Goal: Entertainment & Leisure: Consume media (video, audio)

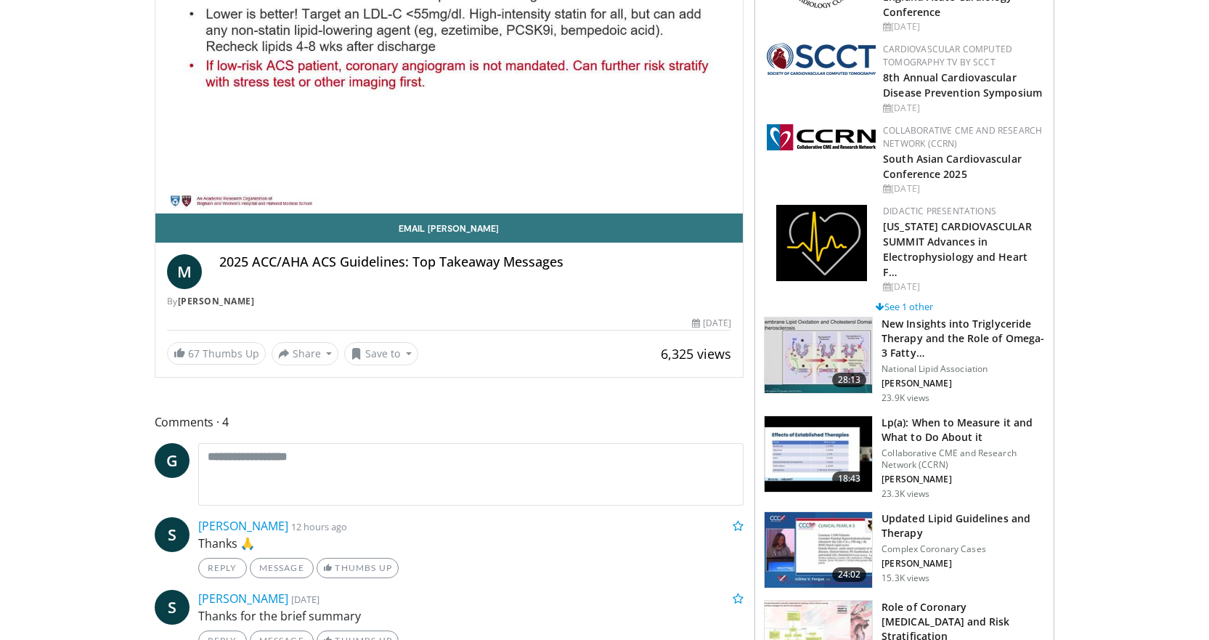
scroll to position [218, 0]
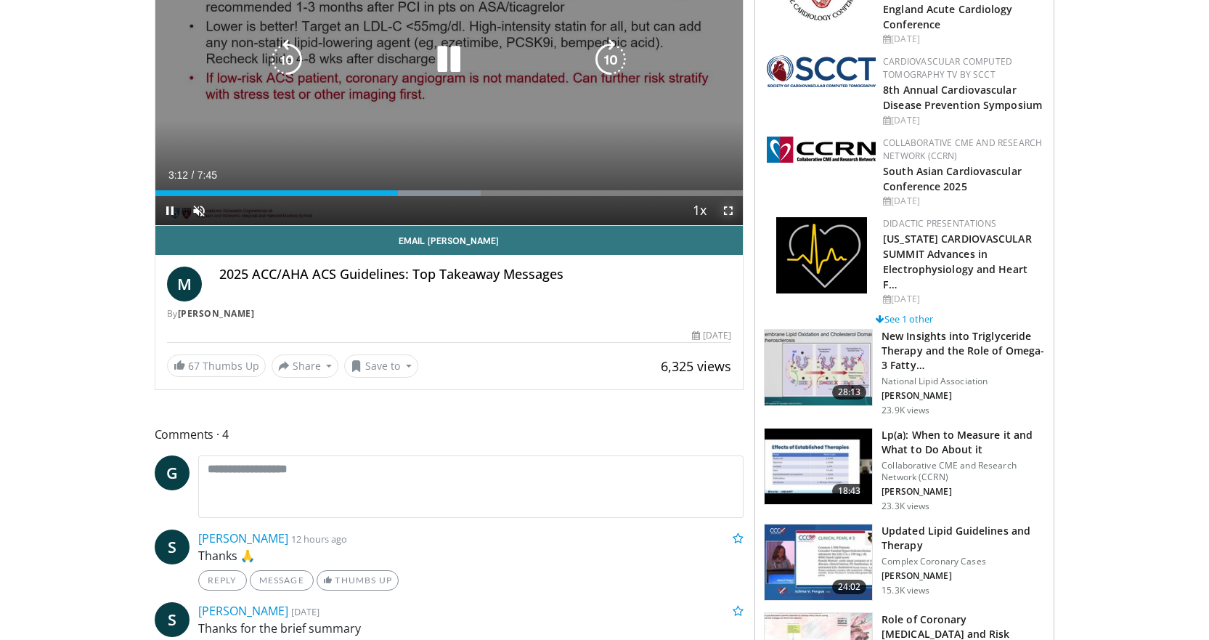
drag, startPoint x: 724, startPoint y: 356, endPoint x: 724, endPoint y: 444, distance: 87.8
click at [724, 225] on span "Video Player" at bounding box center [728, 210] width 29 height 29
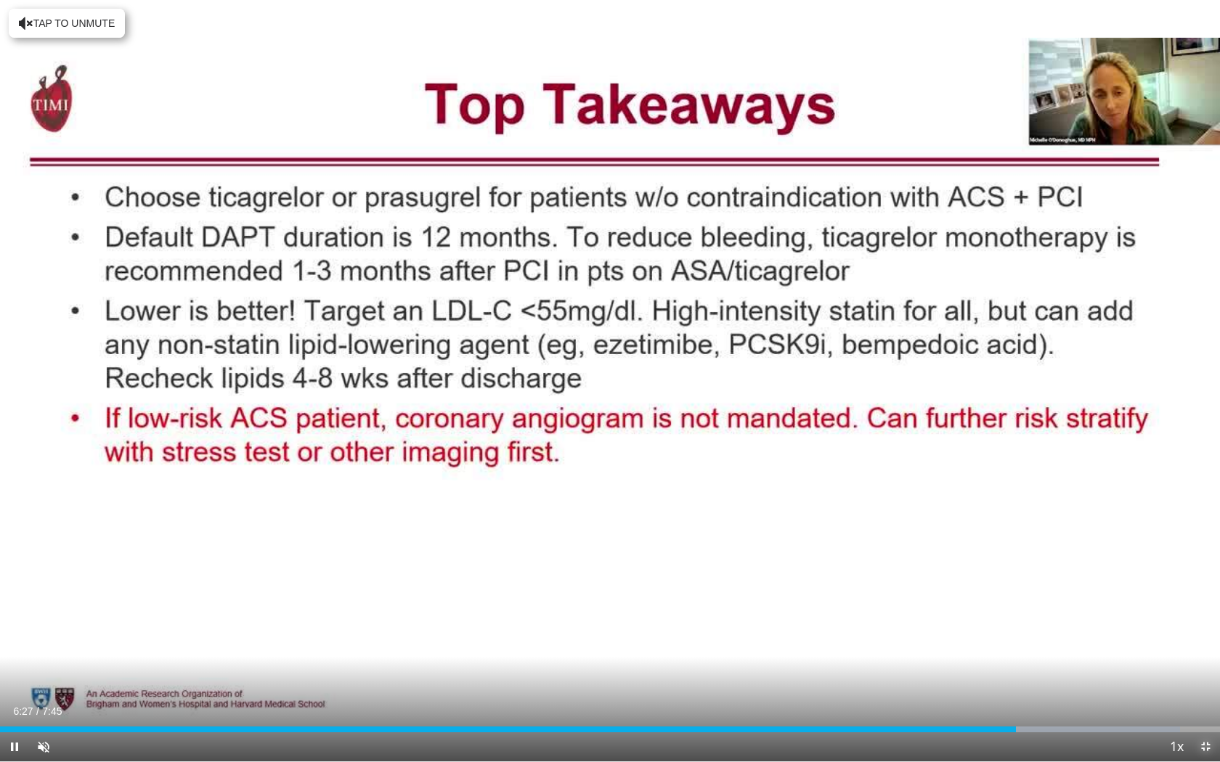
click at [1199, 639] on span "Video Player" at bounding box center [1205, 747] width 29 height 29
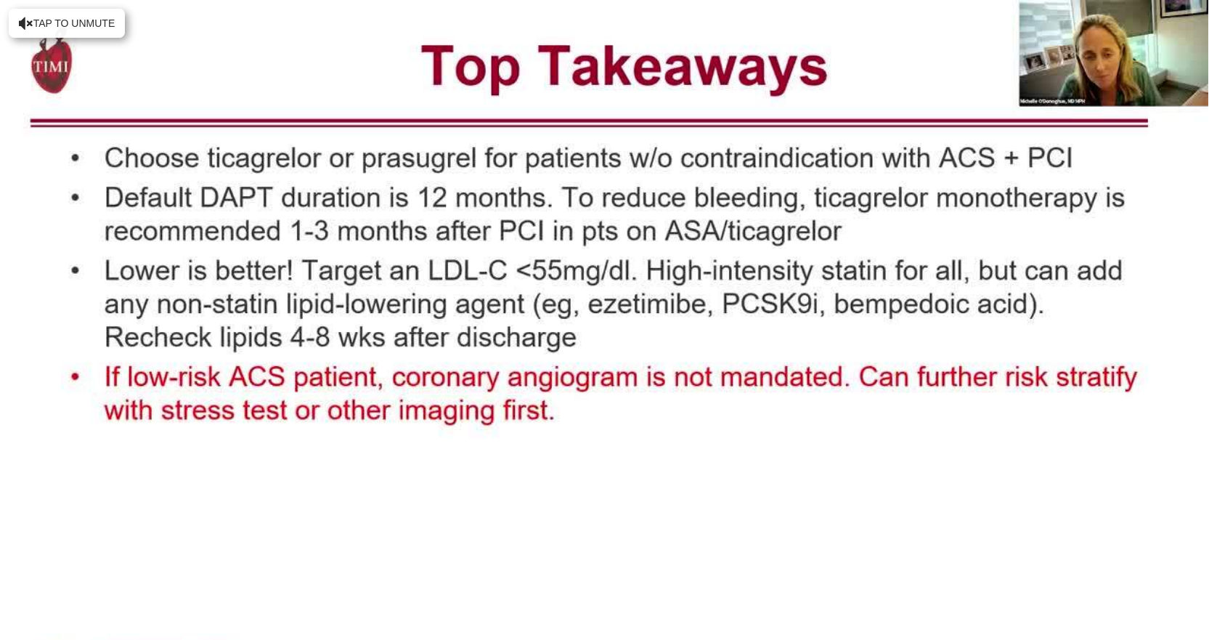
scroll to position [0, 0]
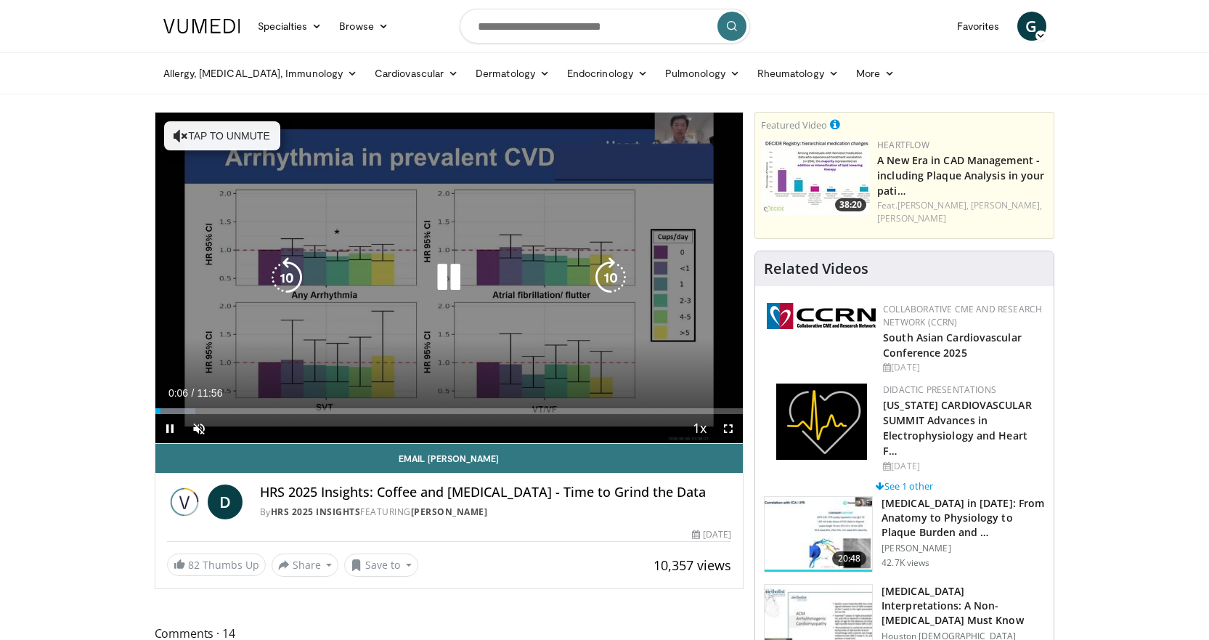
click at [227, 136] on button "Tap to unmute" at bounding box center [222, 135] width 116 height 29
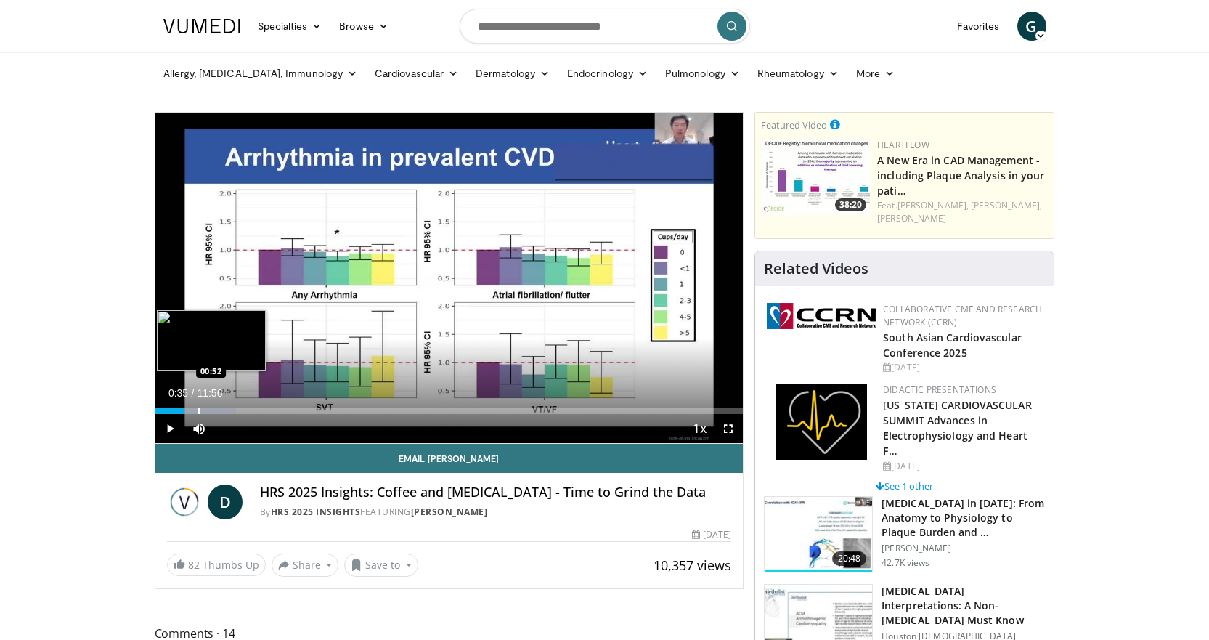
click at [198, 412] on div "Progress Bar" at bounding box center [198, 411] width 1 height 6
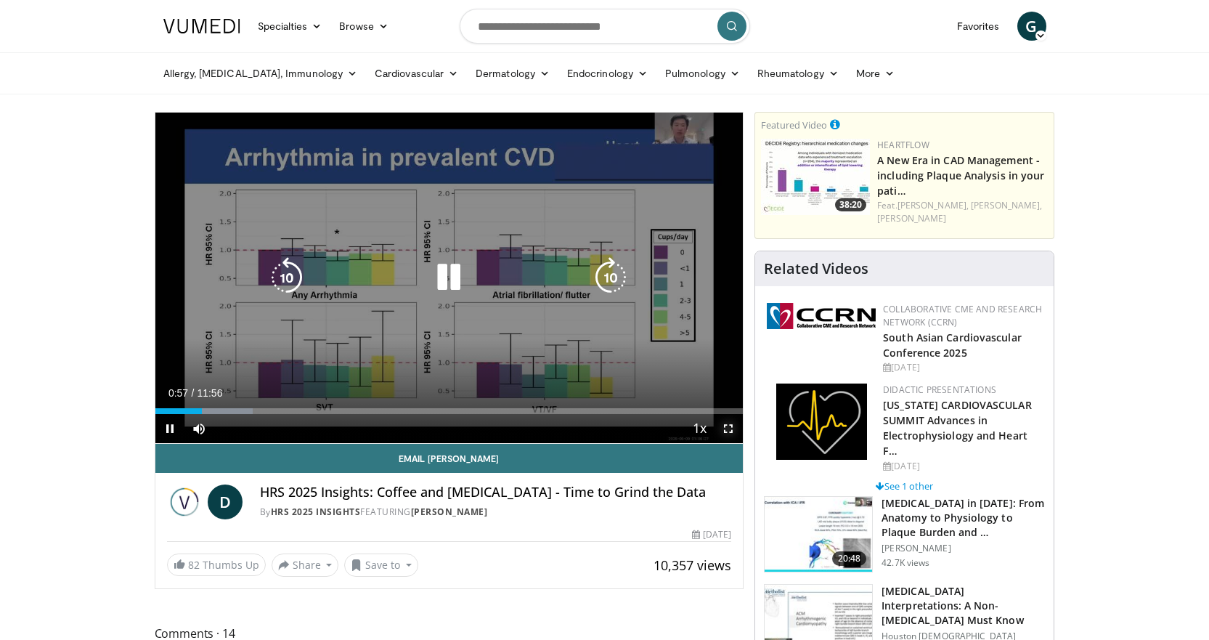
drag, startPoint x: 724, startPoint y: 425, endPoint x: 724, endPoint y: 513, distance: 87.8
click at [724, 425] on span "Video Player" at bounding box center [728, 428] width 29 height 29
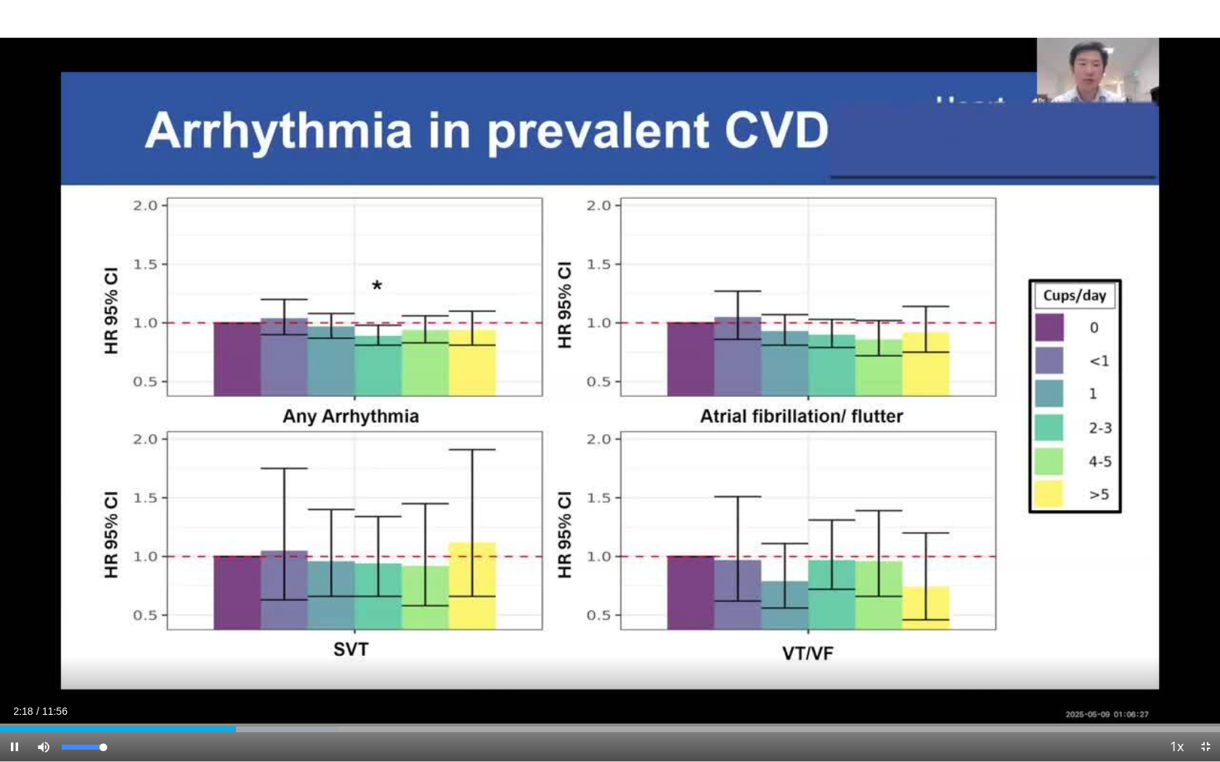
drag, startPoint x: 100, startPoint y: 746, endPoint x: 118, endPoint y: 748, distance: 18.3
click at [118, 639] on div "Mute 100%" at bounding box center [80, 747] width 102 height 29
click at [298, 639] on div "Progress Bar" at bounding box center [298, 730] width 1 height 6
click at [418, 639] on div "Loaded : 35.97% 04:04 04:05" at bounding box center [610, 726] width 1220 height 14
click at [14, 639] on span "Video Player" at bounding box center [14, 747] width 29 height 29
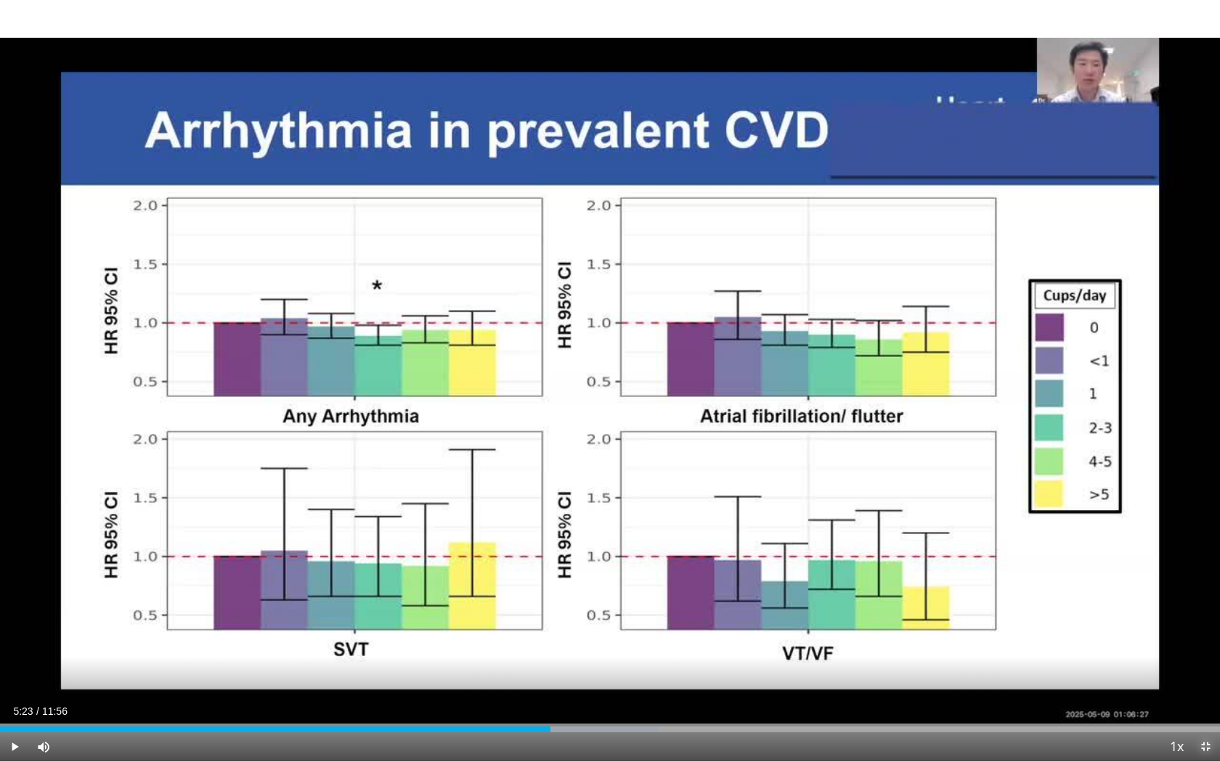
click at [1205, 639] on span "Video Player" at bounding box center [1205, 747] width 29 height 29
